Goal: Navigation & Orientation: Understand site structure

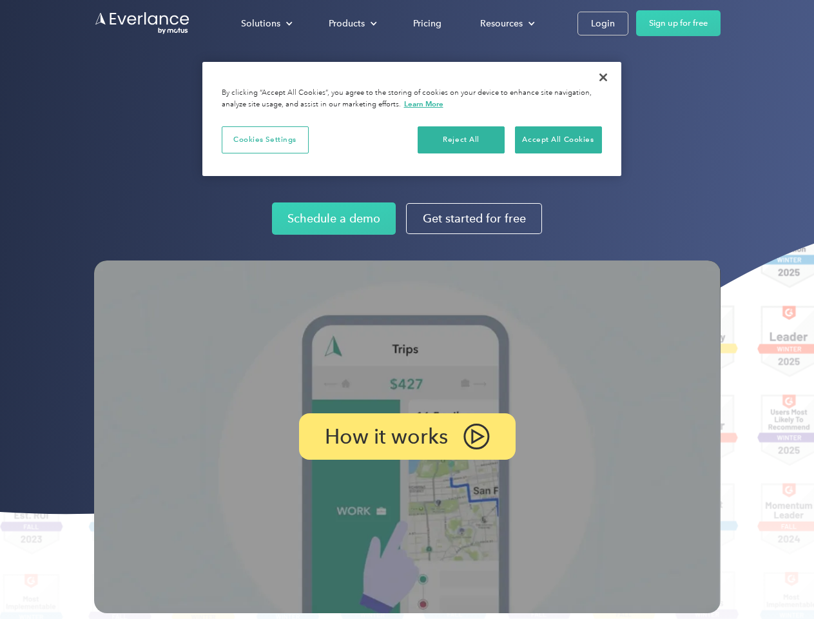
click at [407, 309] on img at bounding box center [407, 436] width 626 height 352
click at [266, 23] on div "Solutions" at bounding box center [260, 23] width 39 height 16
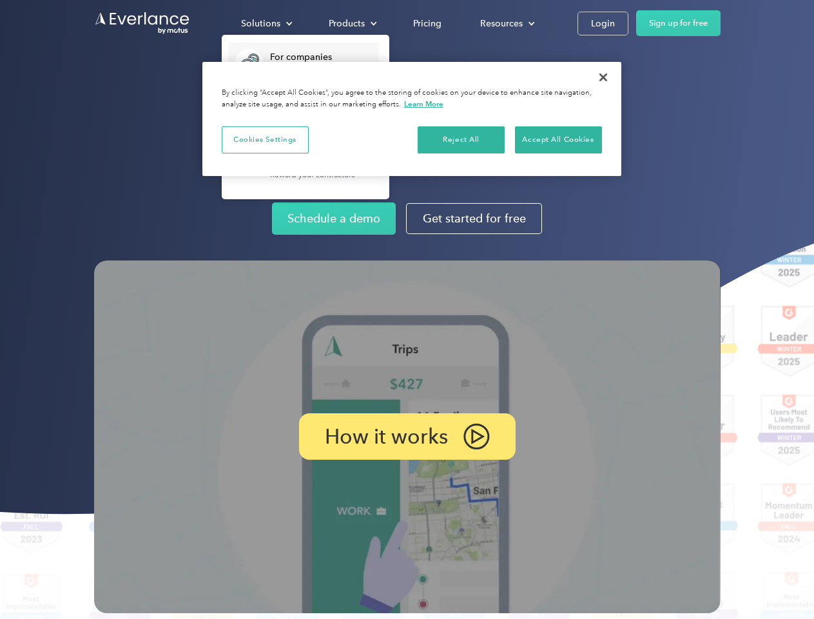
click at [351, 23] on div "Products" at bounding box center [347, 23] width 36 height 16
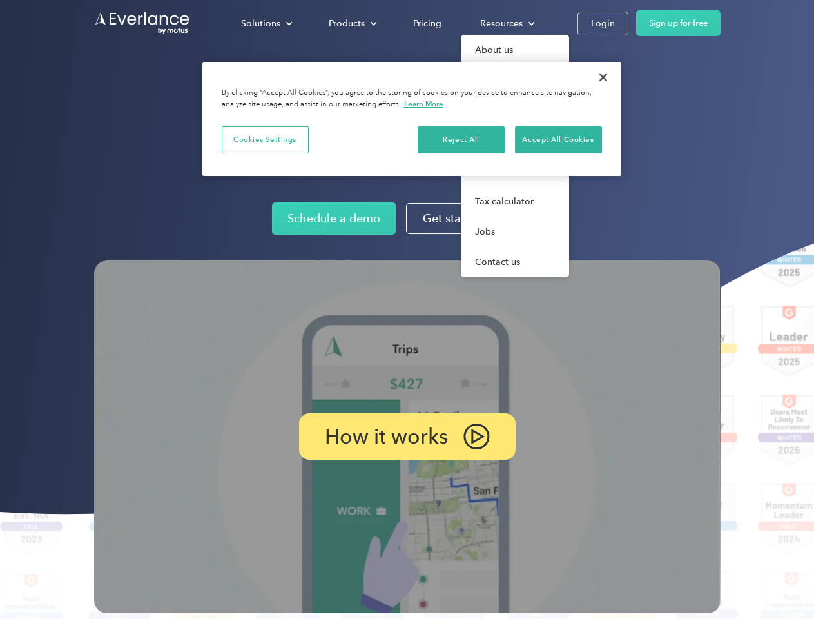
click at [506, 23] on div "Resources" at bounding box center [501, 23] width 43 height 16
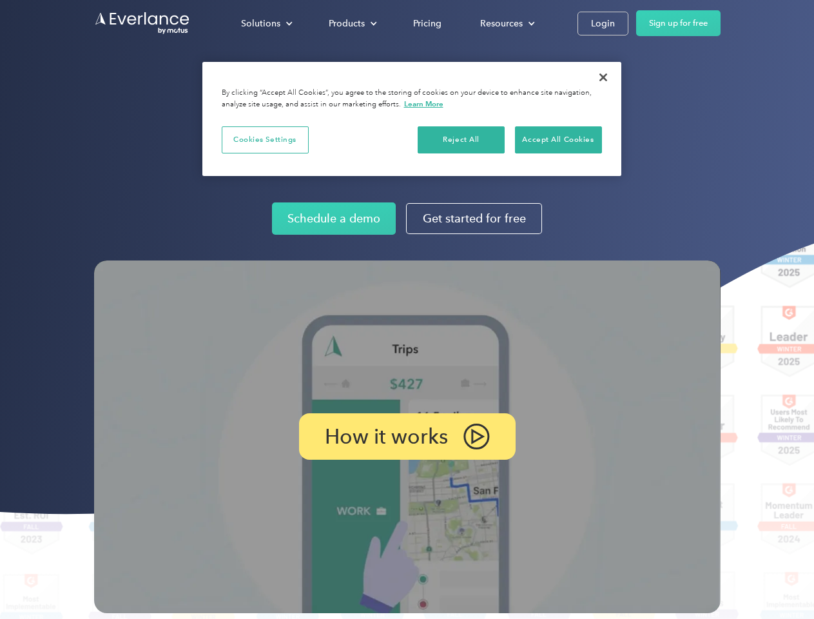
click at [407, 436] on p "How it works" at bounding box center [386, 436] width 123 height 15
click at [265, 139] on button "Cookies Settings" at bounding box center [265, 139] width 87 height 27
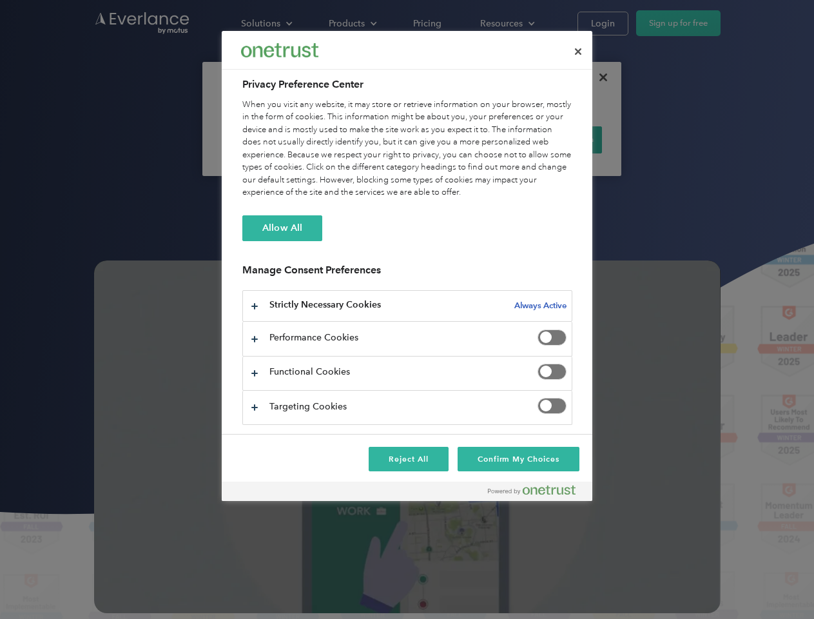
click at [461, 139] on div "When you visit any website, it may store or retrieve information on your browse…" at bounding box center [407, 149] width 330 height 101
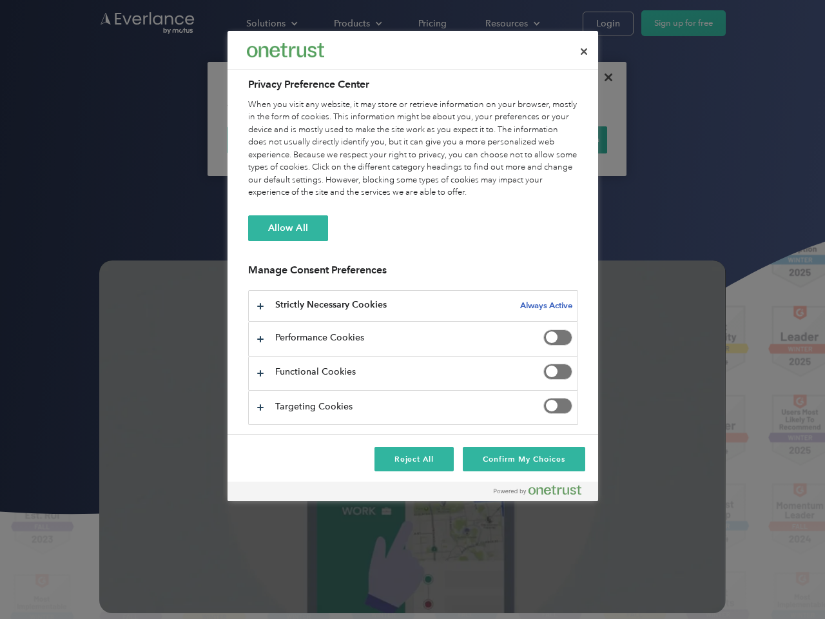
click at [558, 139] on div "When you visit any website, it may store or retrieve information on your browse…" at bounding box center [413, 149] width 330 height 101
click at [603, 77] on div at bounding box center [412, 309] width 825 height 619
